Goal: Task Accomplishment & Management: Use online tool/utility

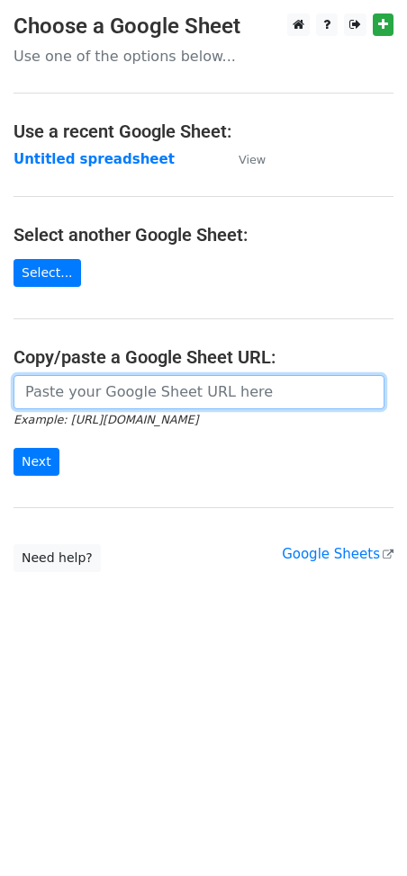
click at [84, 398] on input "url" at bounding box center [198, 392] width 371 height 34
paste input "[URL][DOMAIN_NAME]"
type input "[URL][DOMAIN_NAME]"
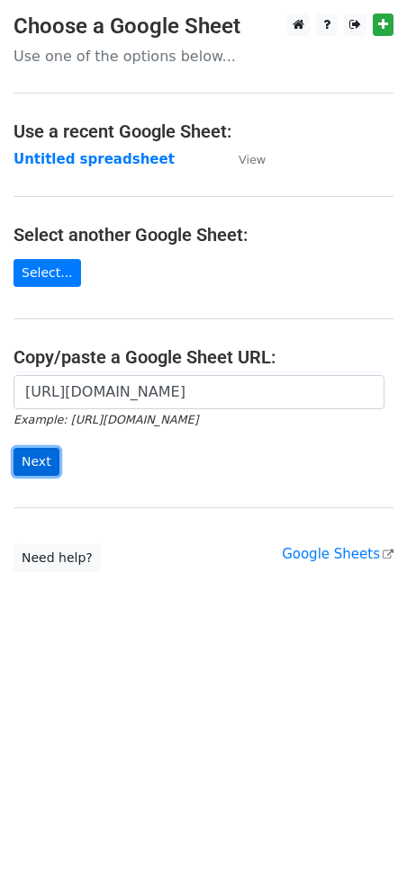
click at [30, 464] on input "Next" at bounding box center [36, 462] width 46 height 28
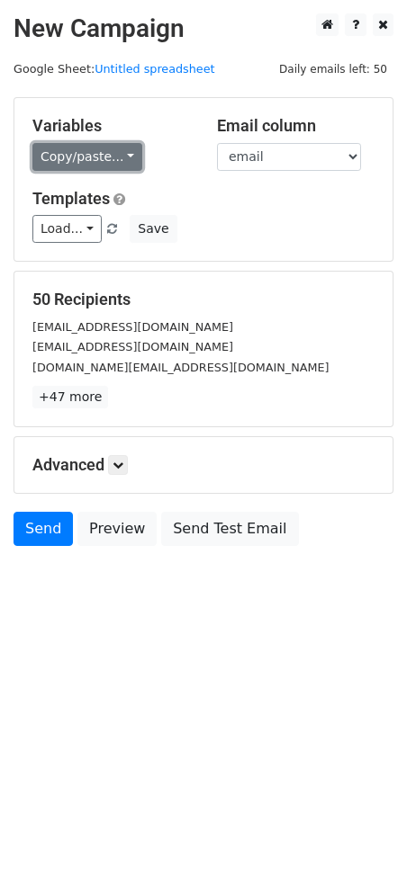
click at [99, 158] on link "Copy/paste..." at bounding box center [87, 157] width 110 height 28
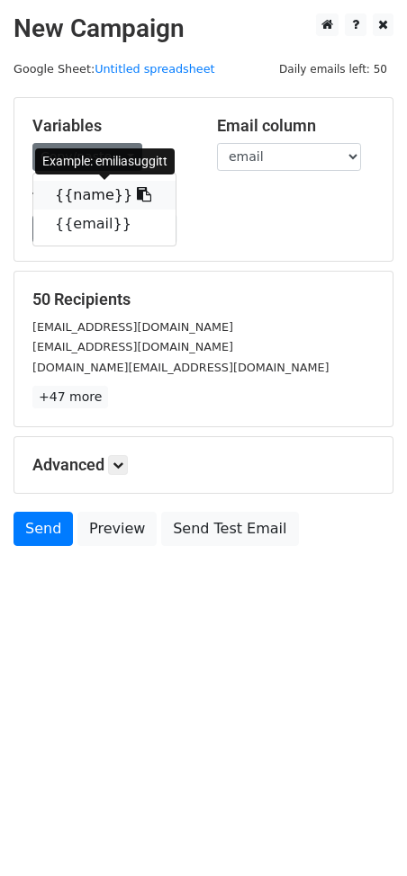
click at [137, 196] on icon at bounding box center [144, 194] width 14 height 14
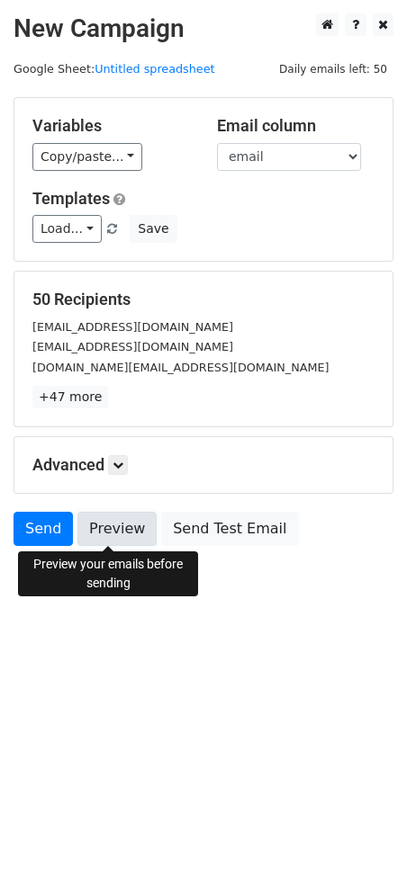
click at [112, 533] on link "Preview" at bounding box center [116, 529] width 79 height 34
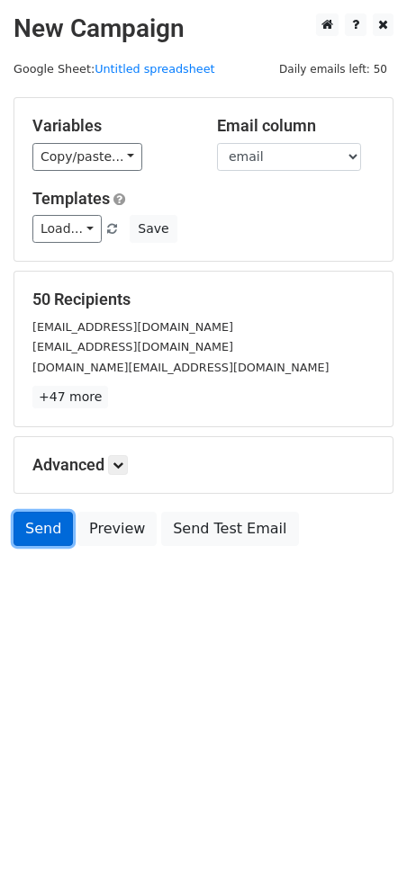
click at [54, 527] on link "Send" at bounding box center [42, 529] width 59 height 34
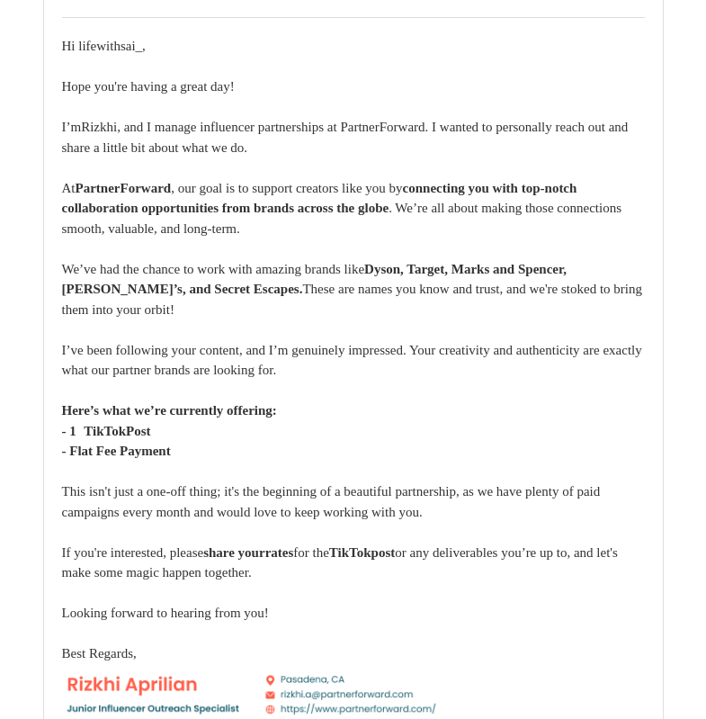
scroll to position [57312, 0]
